Goal: Information Seeking & Learning: Learn about a topic

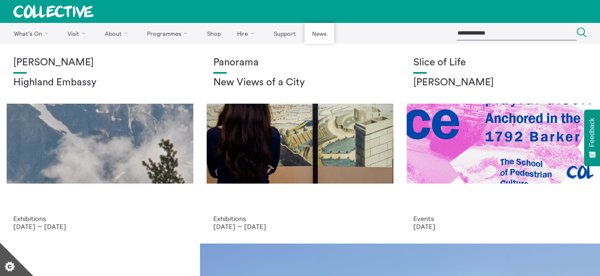
click at [328, 30] on link "News" at bounding box center [319, 33] width 29 height 21
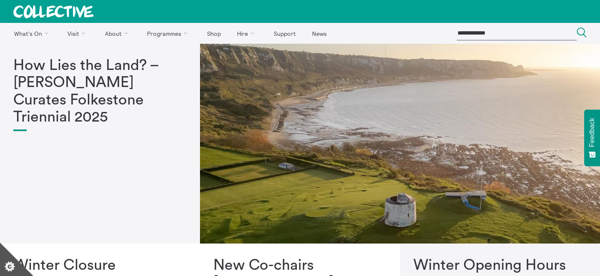
click at [184, 97] on h1 "How Lies the Land? – [PERSON_NAME] Curates Folkestone Triennial 2025" at bounding box center [99, 91] width 173 height 69
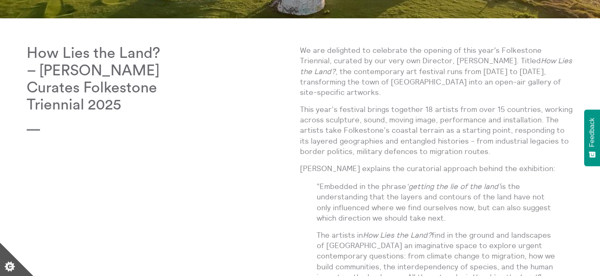
scroll to position [303, 0]
